Goal: Find contact information: Find contact information

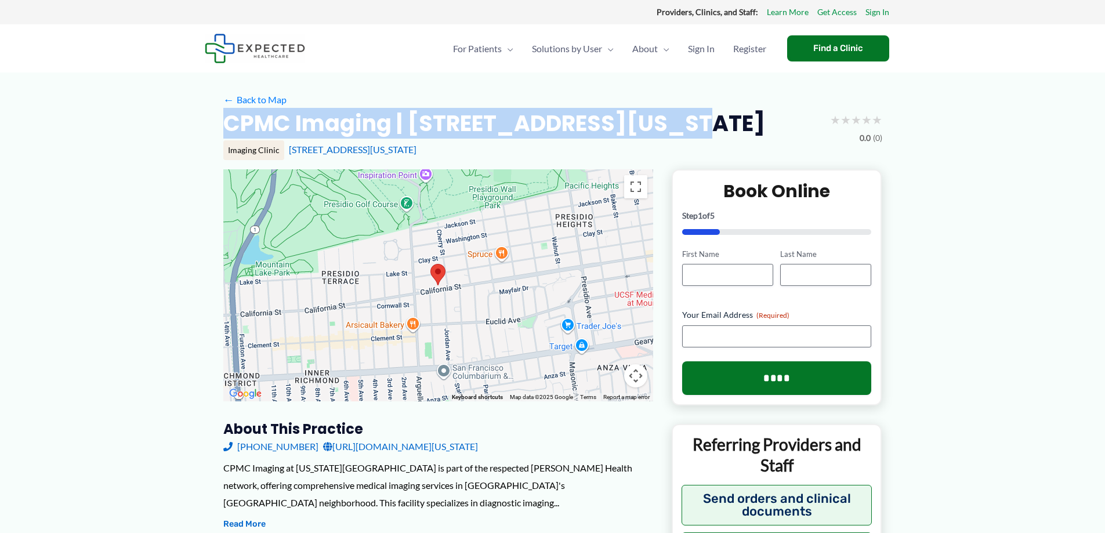
drag, startPoint x: 228, startPoint y: 123, endPoint x: 709, endPoint y: 119, distance: 480.7
click at [709, 120] on div "CPMC Imaging | [STREET_ADDRESS][US_STATE] ★ ★ ★ ★ ★ 0.0 (0)" at bounding box center [552, 127] width 659 height 37
copy h2 "CPMC Imaging | [STREET_ADDRESS][US_STATE]"
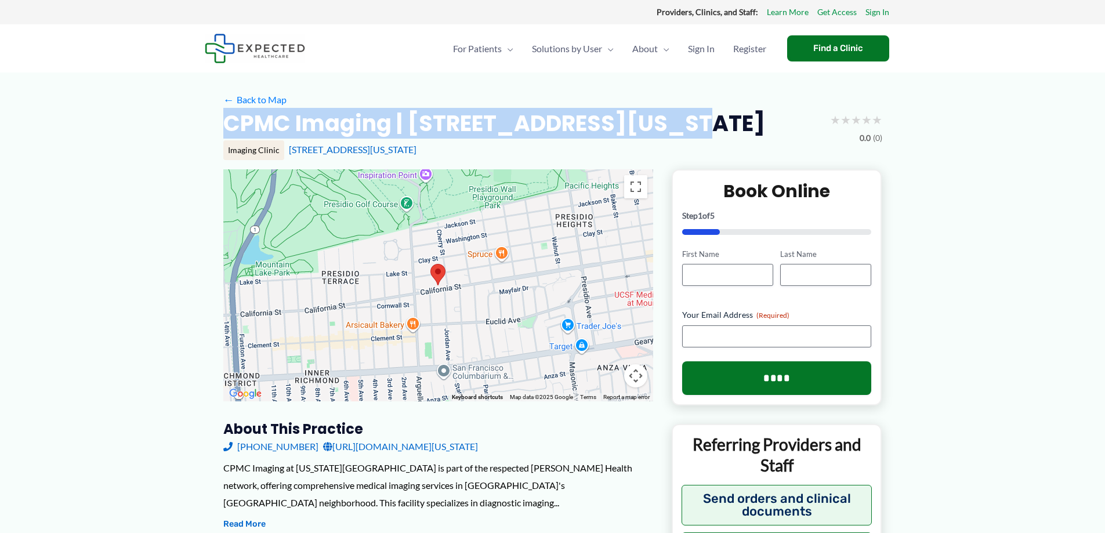
drag, startPoint x: 223, startPoint y: 124, endPoint x: 687, endPoint y: 120, distance: 464.5
click at [687, 120] on div "CPMC Imaging | [STREET_ADDRESS][US_STATE] ★ ★ ★ ★ ★ 0.0 (0)" at bounding box center [552, 127] width 659 height 37
click at [419, 443] on link "[URL][DOMAIN_NAME][US_STATE]" at bounding box center [400, 446] width 155 height 17
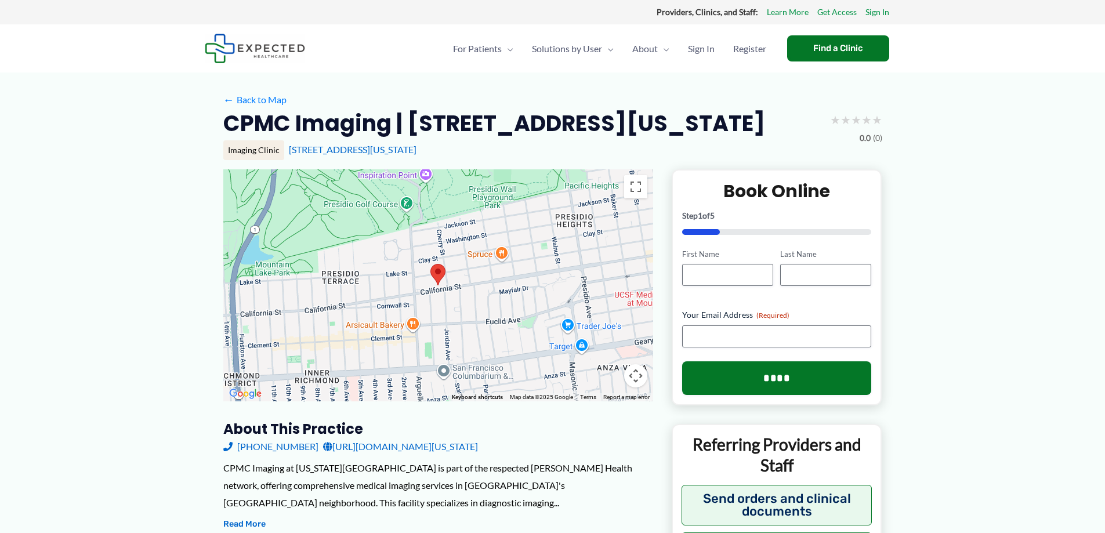
click at [391, 152] on link "[STREET_ADDRESS][US_STATE]" at bounding box center [353, 149] width 128 height 11
